Goal: Task Accomplishment & Management: Complete application form

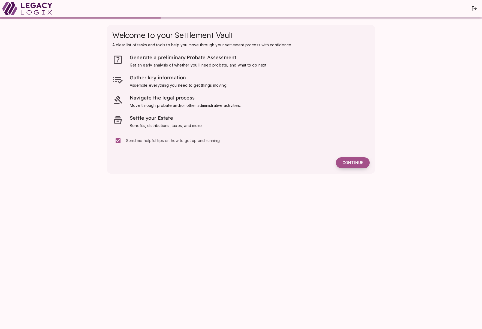
click at [354, 164] on span "Continue" at bounding box center [352, 162] width 21 height 5
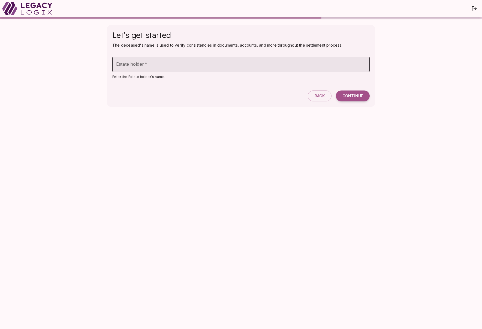
click at [147, 67] on input "Estate holder   *" at bounding box center [240, 64] width 257 height 15
type input "**********"
click at [358, 95] on span "Continue" at bounding box center [352, 95] width 21 height 5
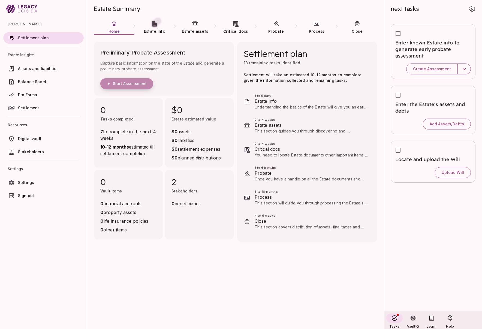
click at [135, 84] on span "Start Assessment" at bounding box center [130, 83] width 34 height 5
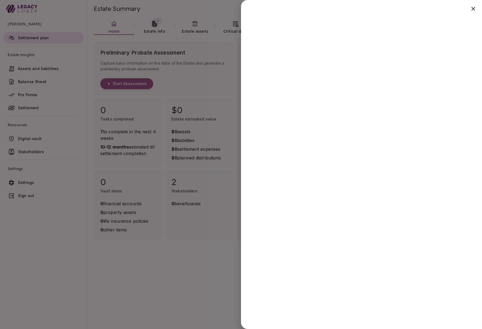
click at [173, 273] on div at bounding box center [241, 164] width 482 height 329
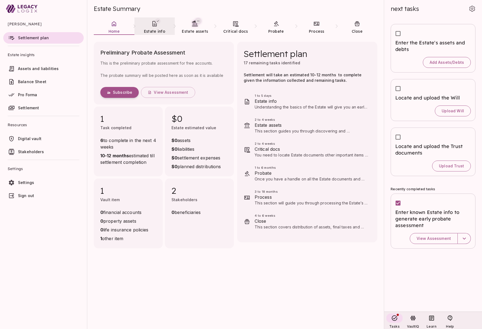
click at [154, 29] on span "Estate info" at bounding box center [154, 31] width 21 height 5
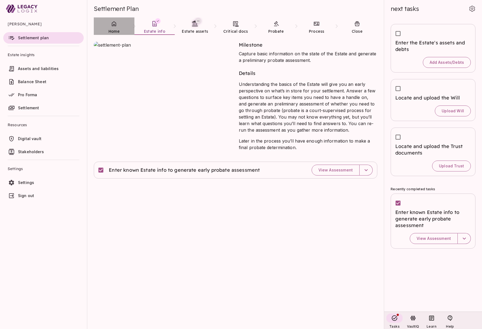
click at [112, 27] on link "Home" at bounding box center [114, 27] width 41 height 20
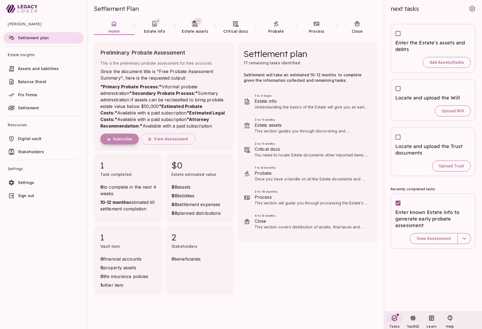
click at [124, 141] on span "Subscribe" at bounding box center [122, 138] width 19 height 5
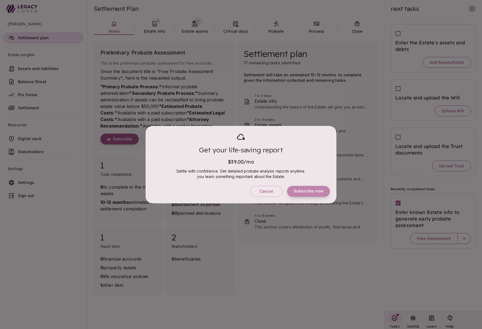
click at [302, 190] on span "Subscribe now" at bounding box center [308, 190] width 30 height 5
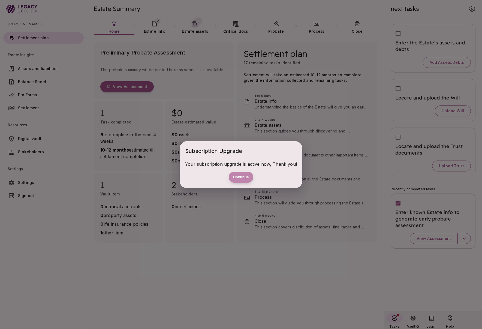
click at [243, 175] on button "Continue" at bounding box center [241, 177] width 25 height 11
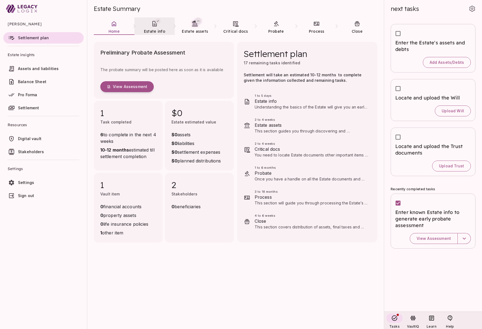
click at [156, 27] on icon at bounding box center [154, 23] width 7 height 7
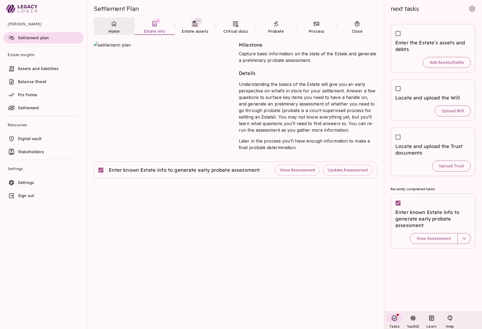
click at [115, 26] on icon at bounding box center [114, 23] width 4 height 5
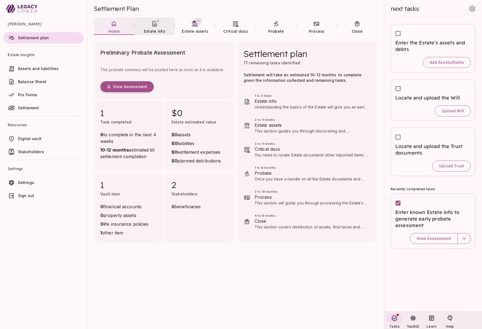
click at [154, 30] on span "Estate info" at bounding box center [154, 31] width 21 height 5
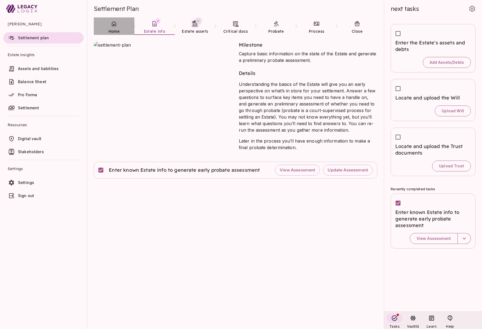
click at [112, 26] on icon at bounding box center [114, 23] width 7 height 7
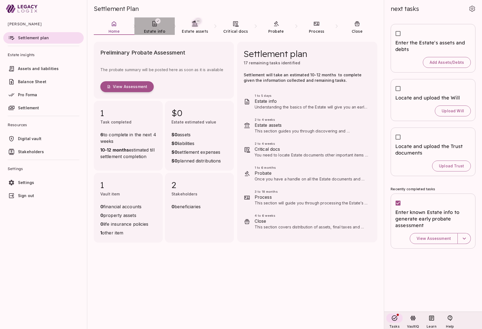
click at [156, 29] on span "Estate info" at bounding box center [154, 31] width 21 height 5
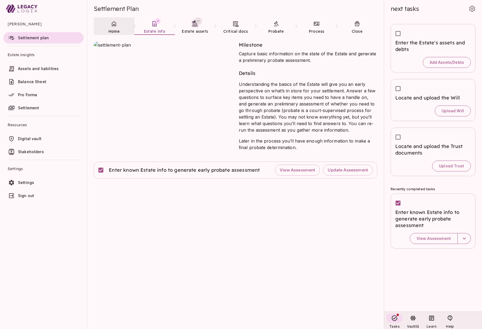
click at [114, 27] on link "Home" at bounding box center [114, 27] width 41 height 20
